Goal: Information Seeking & Learning: Learn about a topic

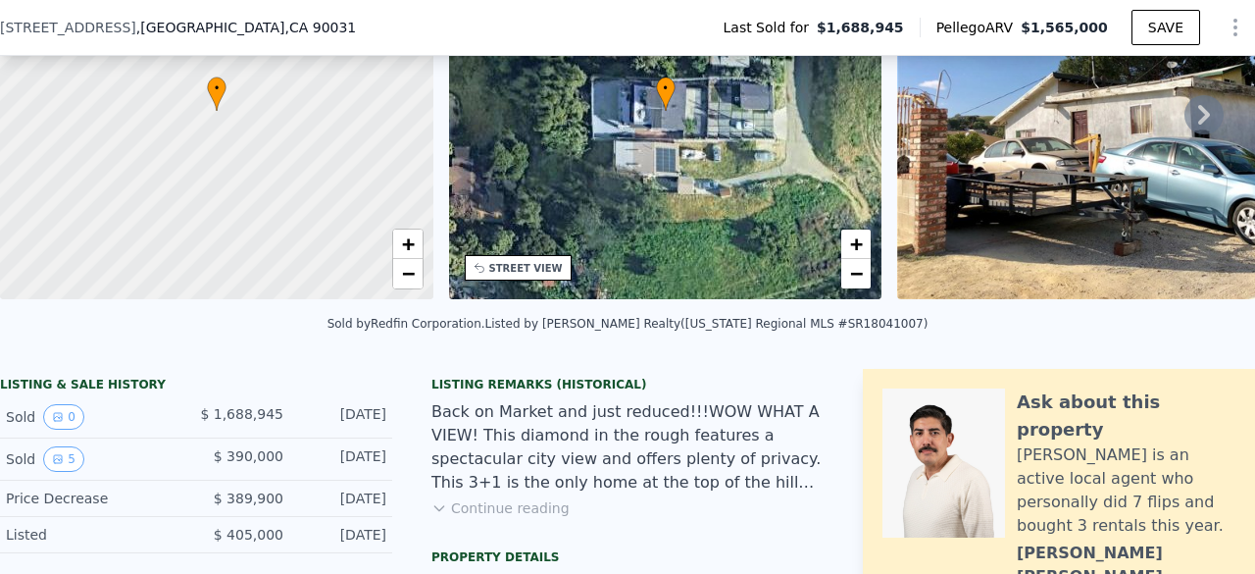
scroll to position [384, 0]
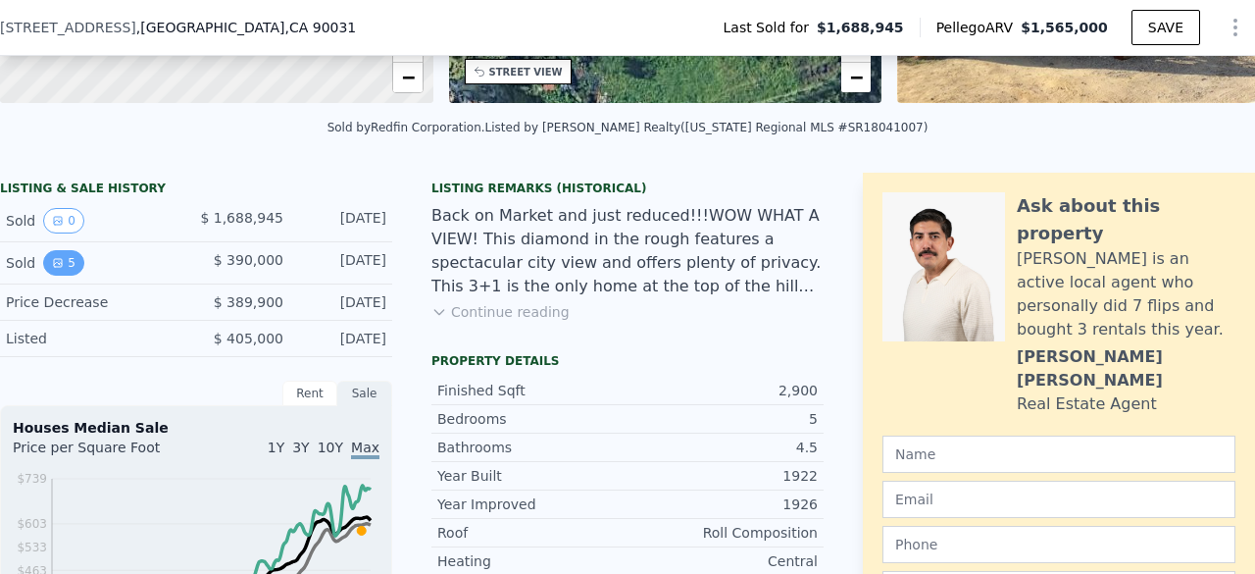
click at [65, 276] on button "5" at bounding box center [63, 262] width 41 height 25
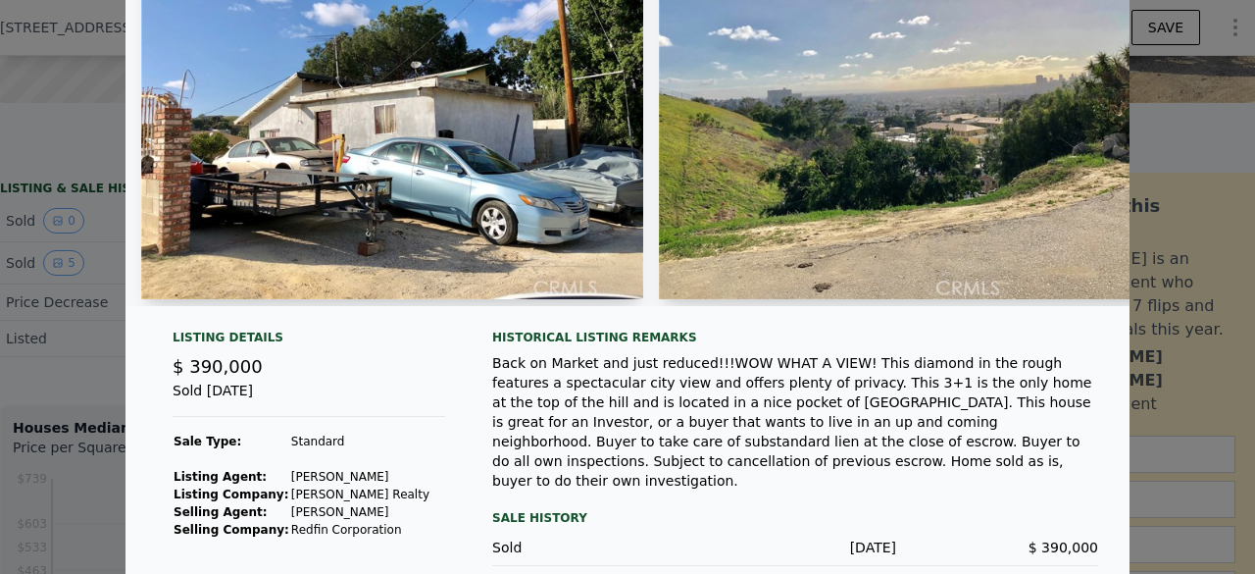
scroll to position [38, 0]
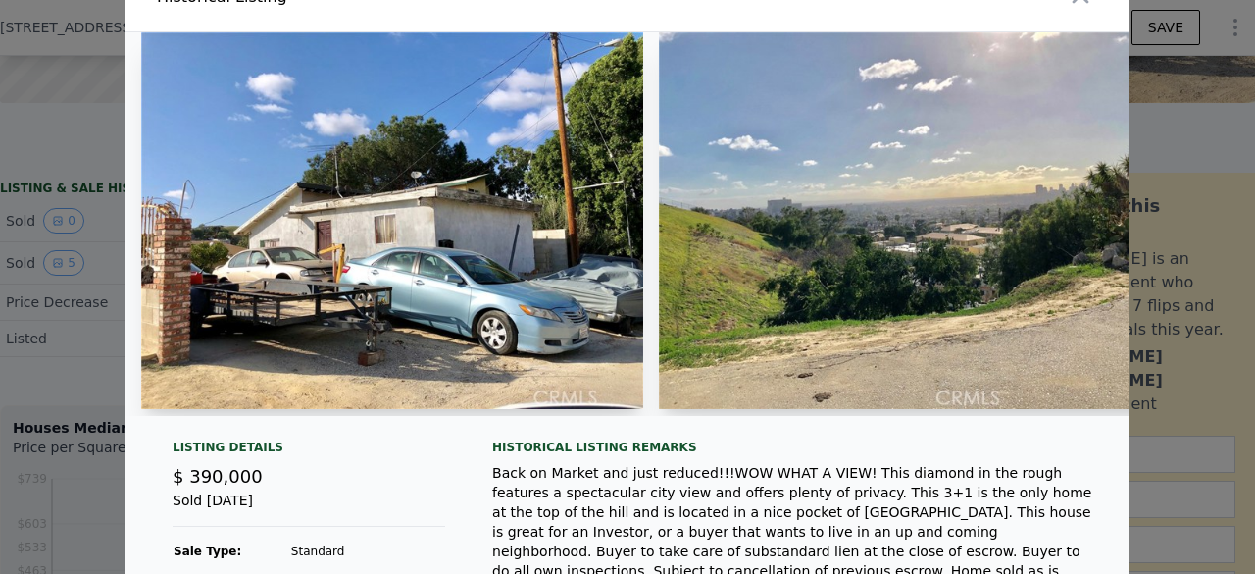
click at [98, 145] on div at bounding box center [627, 287] width 1255 height 574
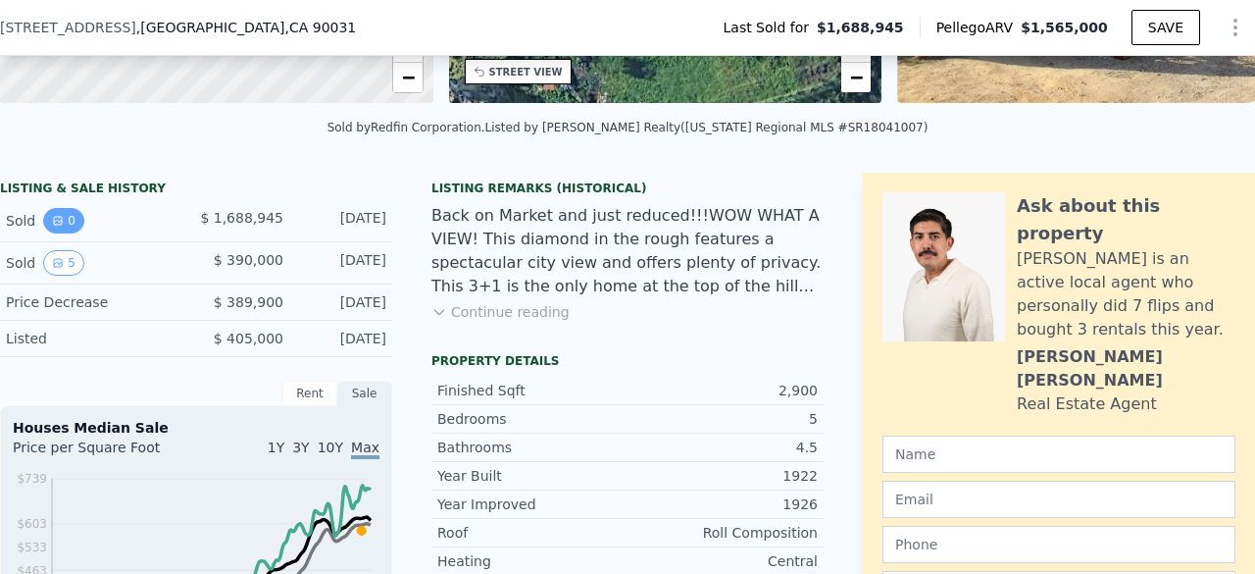
click at [70, 233] on button "0" at bounding box center [63, 220] width 41 height 25
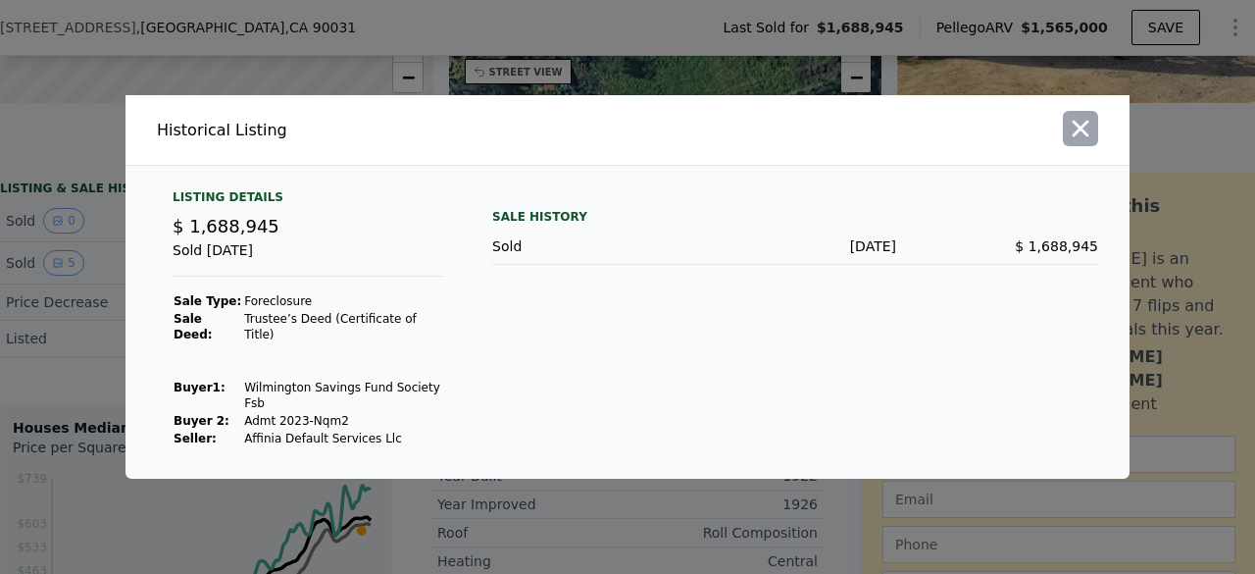
click at [1096, 146] on button "button" at bounding box center [1080, 128] width 35 height 35
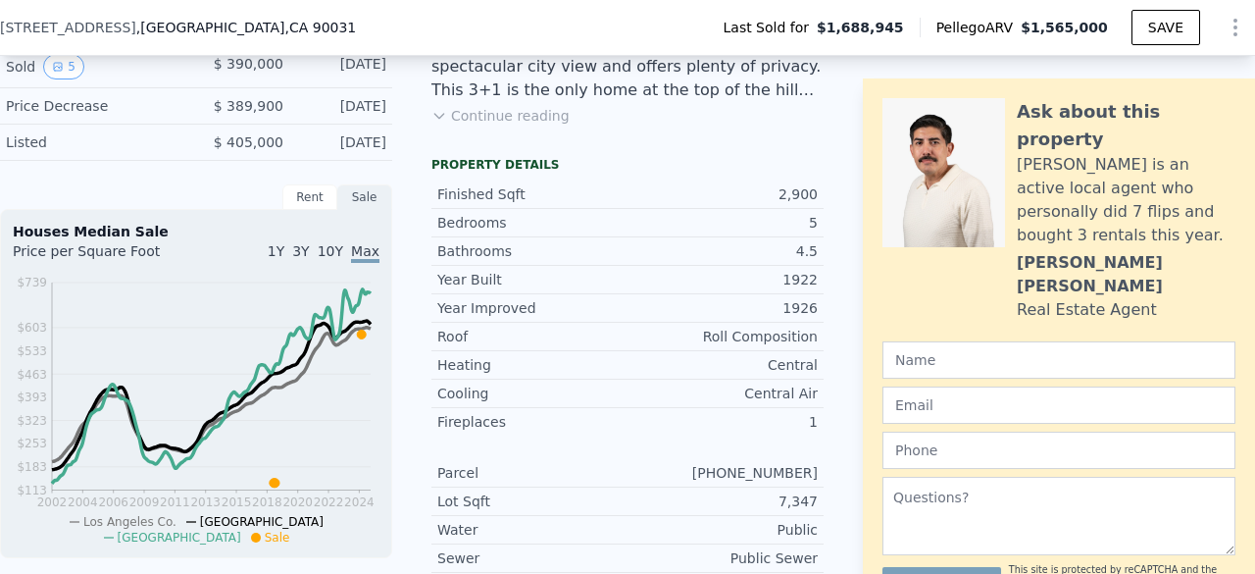
scroll to position [384, 0]
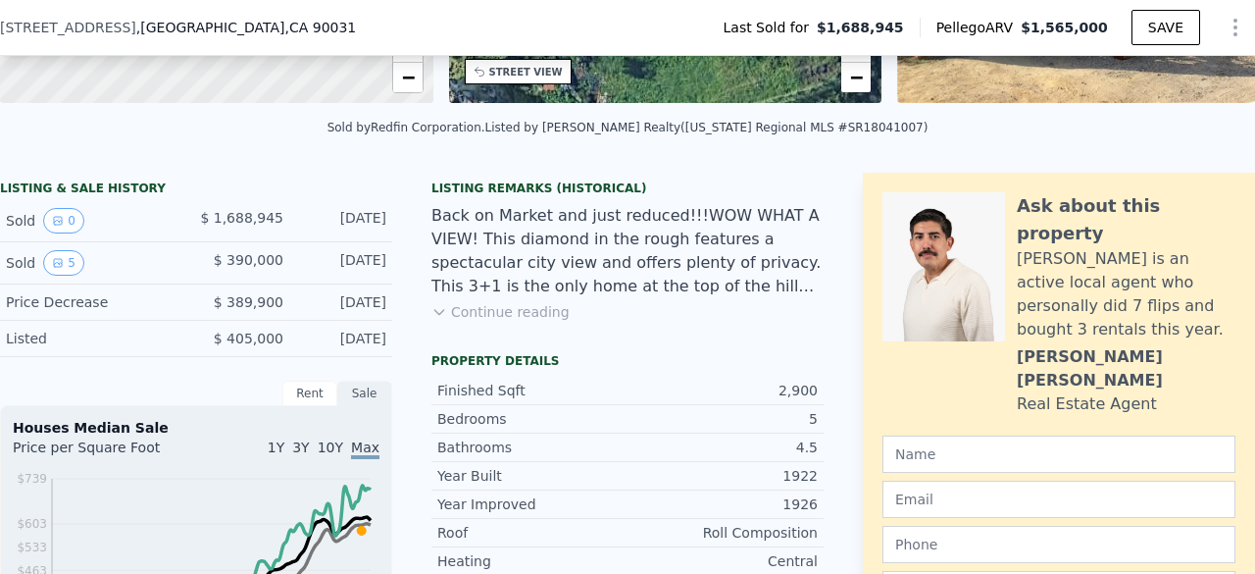
click at [526, 315] on button "Continue reading" at bounding box center [501, 312] width 138 height 20
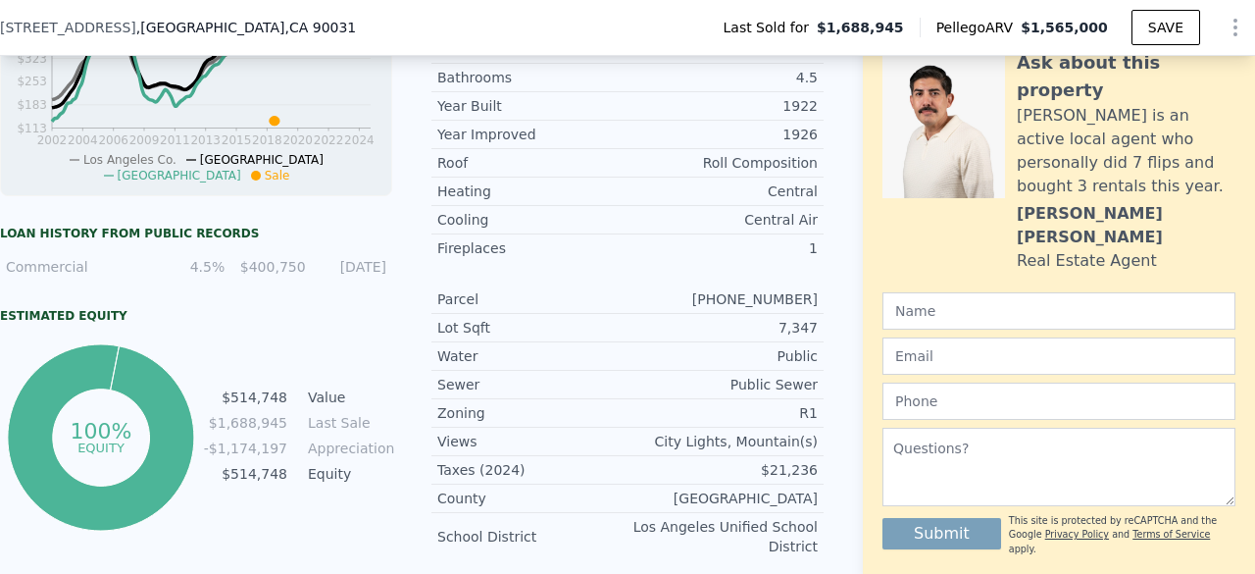
scroll to position [973, 0]
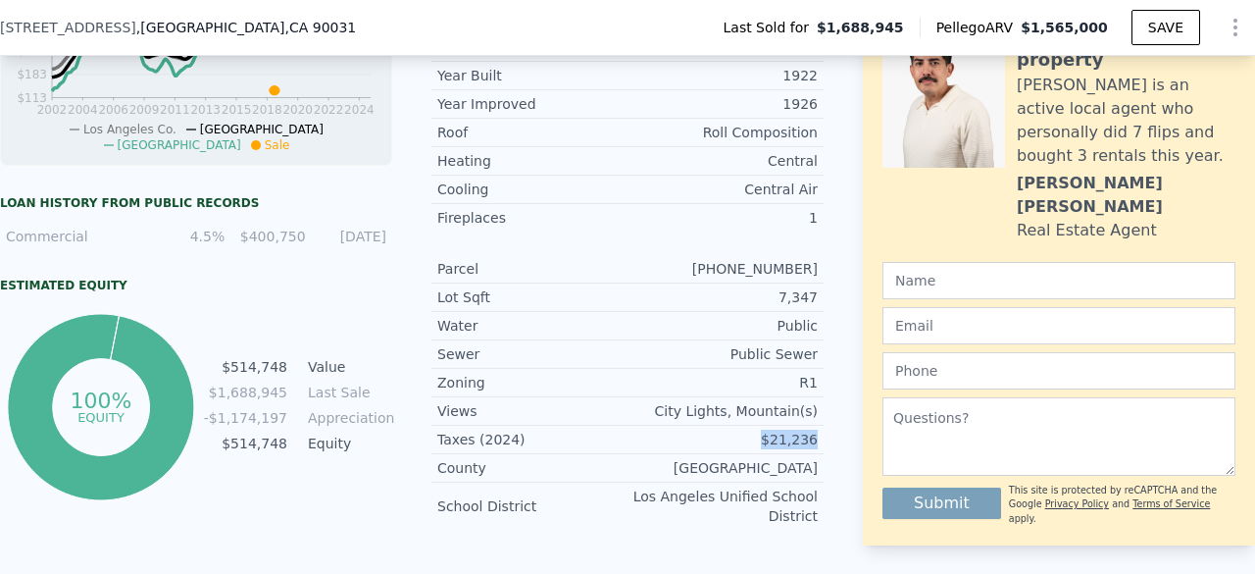
drag, startPoint x: 812, startPoint y: 404, endPoint x: 762, endPoint y: 401, distance: 50.1
click at [762, 426] on div "Taxes (2024) $21,236" at bounding box center [628, 440] width 392 height 28
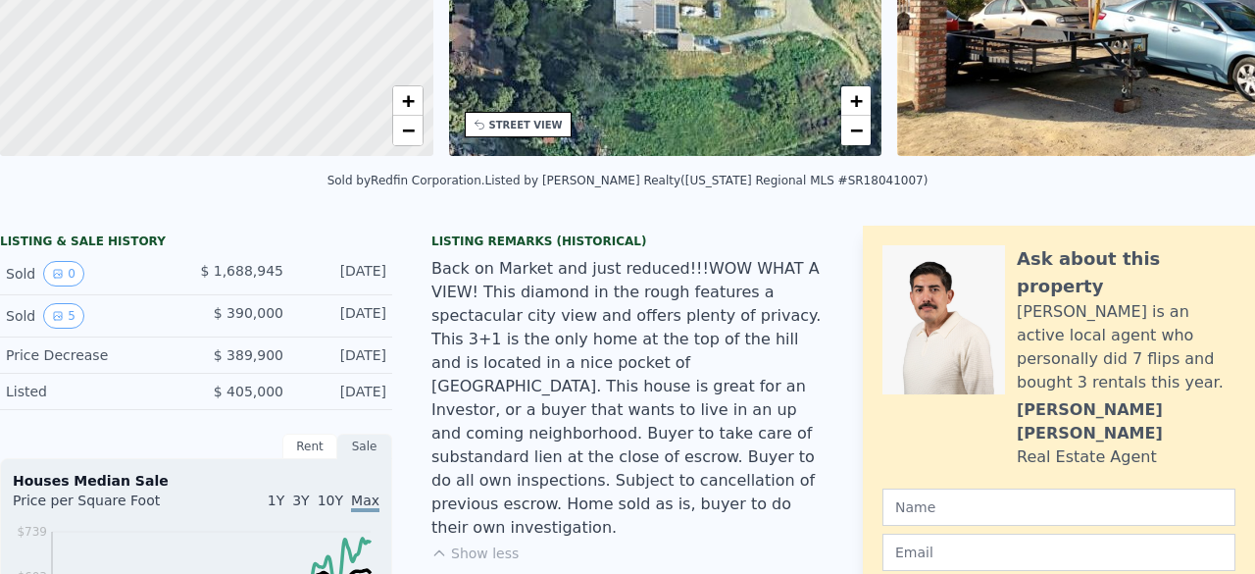
scroll to position [7, 0]
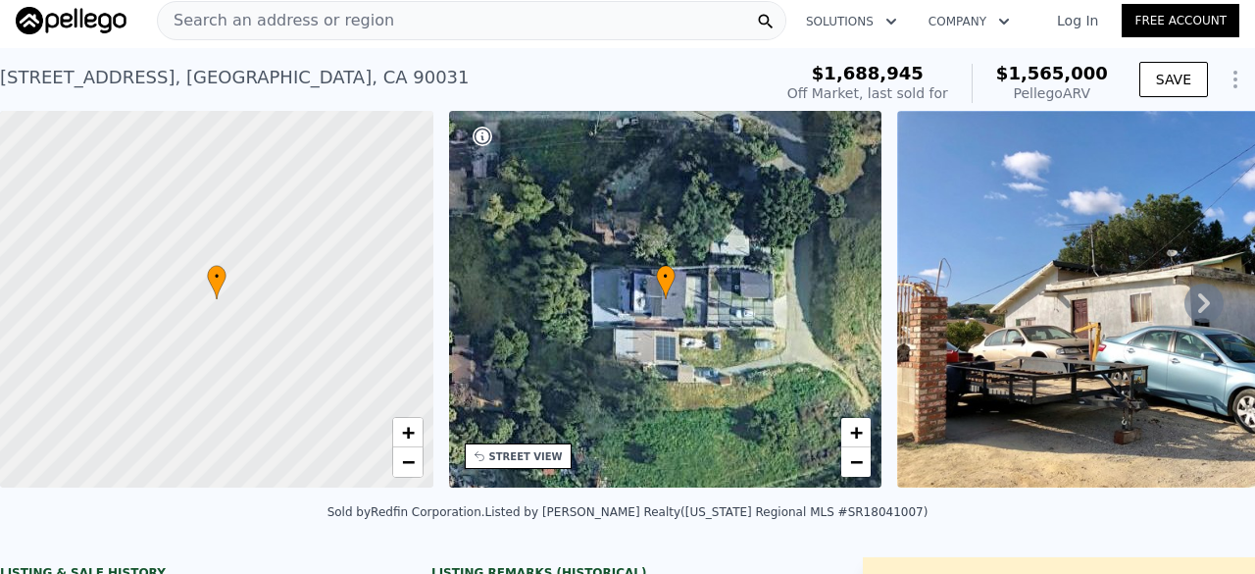
click at [1191, 303] on icon at bounding box center [1204, 302] width 39 height 39
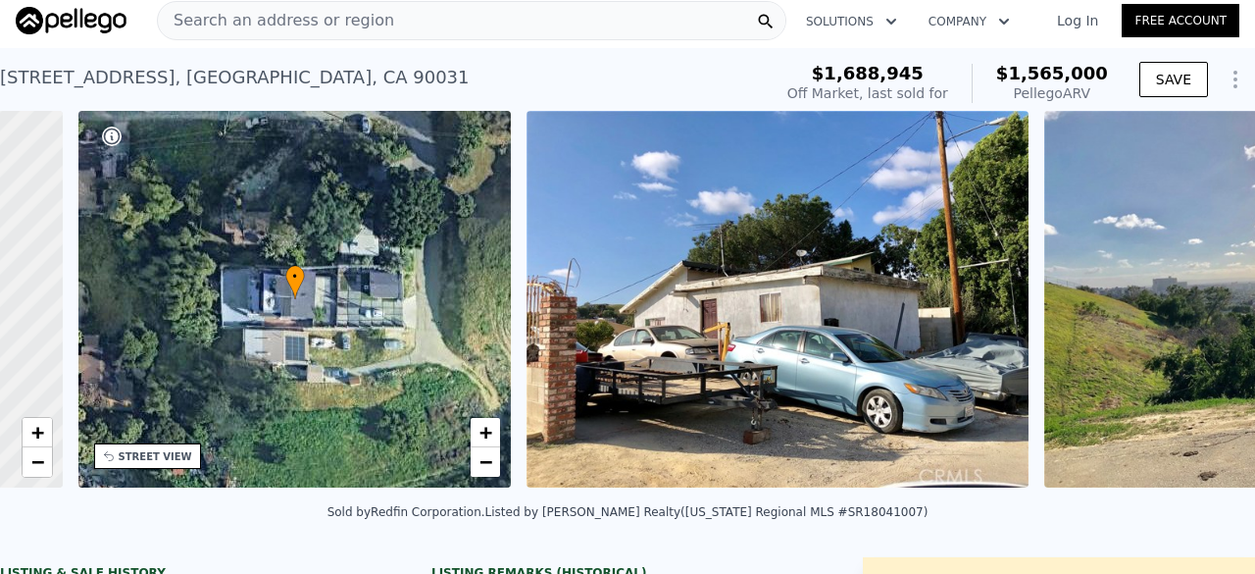
scroll to position [0, 456]
